Goal: Find specific page/section: Locate a particular part of the current website

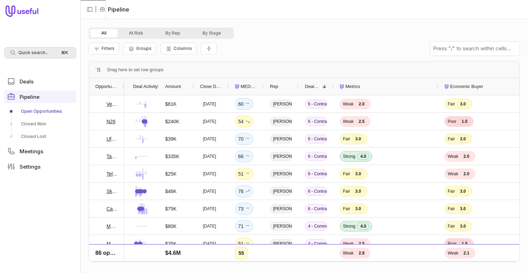
click at [48, 53] on div "Quick search... ⌘ K" at bounding box center [40, 52] width 72 height 11
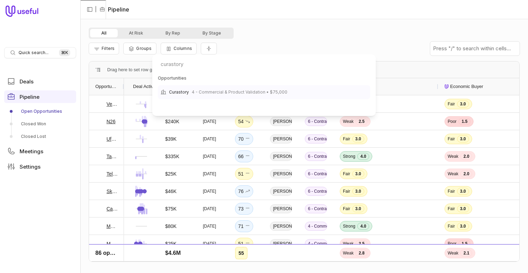
type input "curastory"
click at [178, 90] on span "Curastory" at bounding box center [179, 92] width 20 height 8
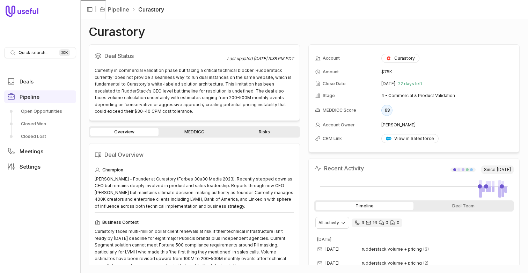
click at [202, 127] on div "Overview MEDDICC Risks" at bounding box center [194, 131] width 211 height 11
click at [186, 135] on link "MEDDICC" at bounding box center [194, 132] width 68 height 8
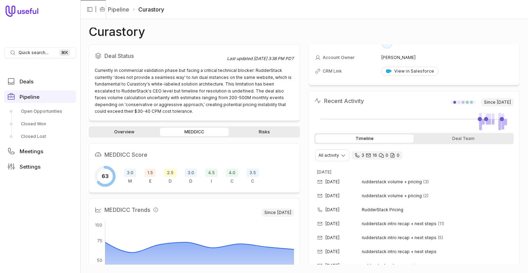
scroll to position [77, 0]
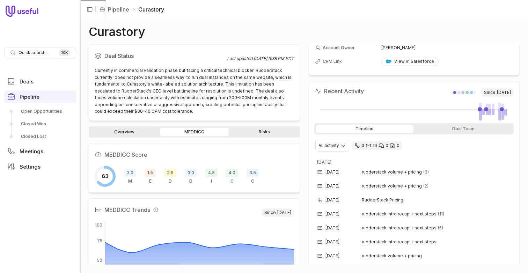
click at [175, 174] on span "2.5" at bounding box center [170, 173] width 12 height 8
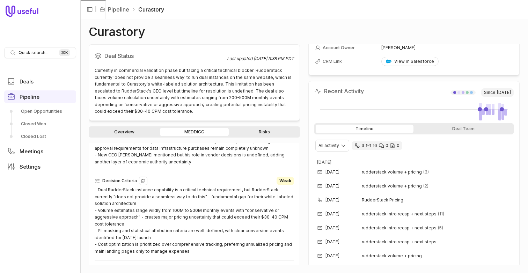
scroll to position [345, 0]
